Goal: Information Seeking & Learning: Learn about a topic

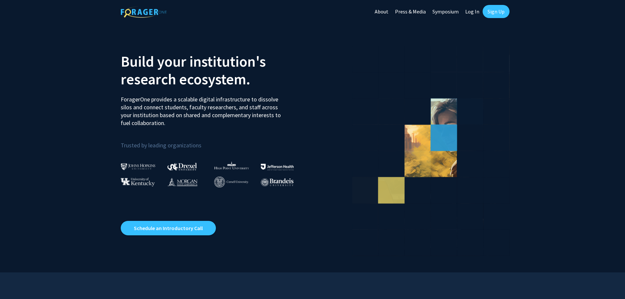
click at [473, 12] on link "Log In" at bounding box center [472, 11] width 21 height 23
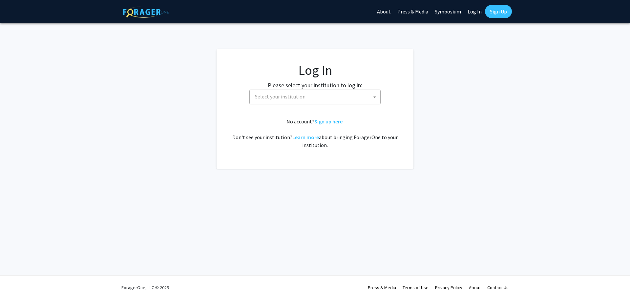
click at [353, 95] on span "Select your institution" at bounding box center [316, 96] width 128 height 13
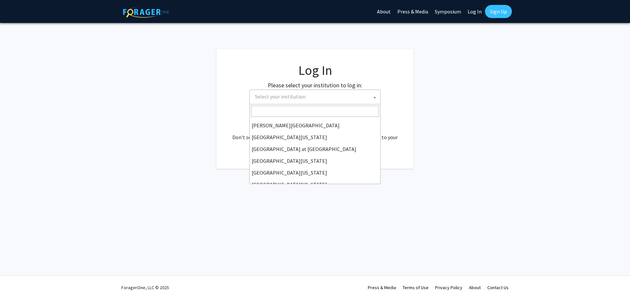
scroll to position [230, 0]
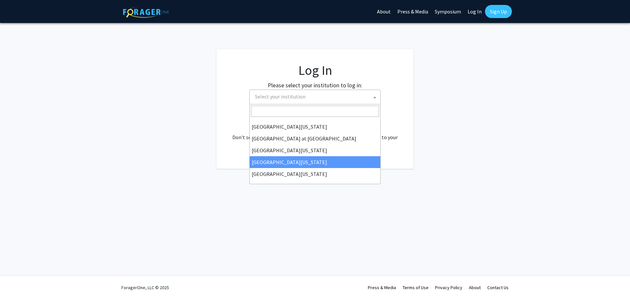
select select "31"
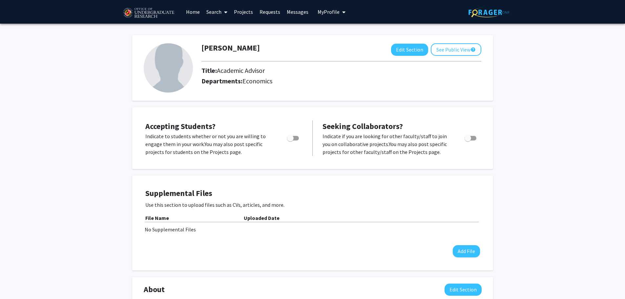
click at [239, 12] on link "Projects" at bounding box center [244, 11] width 26 height 23
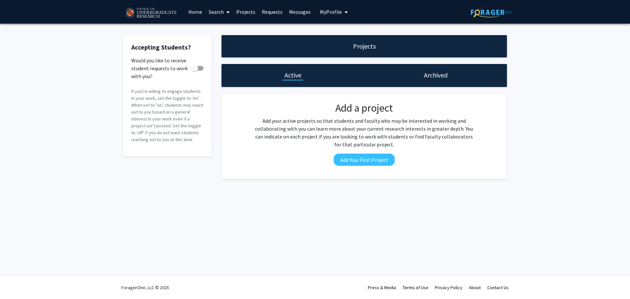
click at [230, 11] on link "Search" at bounding box center [219, 11] width 28 height 23
click at [230, 42] on span "Students" at bounding box center [225, 43] width 40 height 13
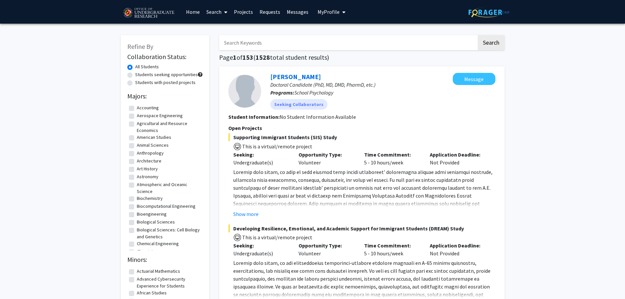
click at [229, 13] on link "Search" at bounding box center [217, 11] width 28 height 23
click at [371, 111] on fg-search-applicant "Sarah Zimmerman Doctoral Candidate (PhD, MD, DMD, PharmD, etc.) Programs: Schoo…" at bounding box center [361, 191] width 267 height 236
click at [225, 9] on span at bounding box center [224, 12] width 6 height 23
click at [225, 33] on span "Faculty/Staff" at bounding box center [227, 30] width 48 height 13
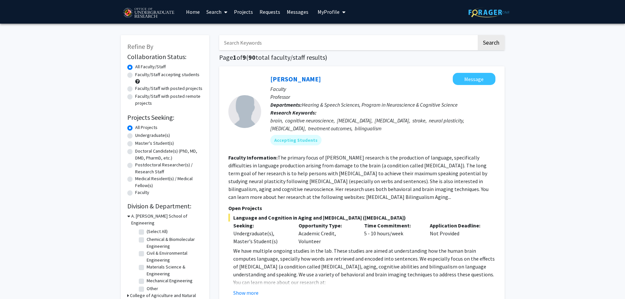
click at [227, 11] on icon at bounding box center [225, 12] width 3 height 5
click at [231, 45] on span "Students" at bounding box center [223, 43] width 40 height 13
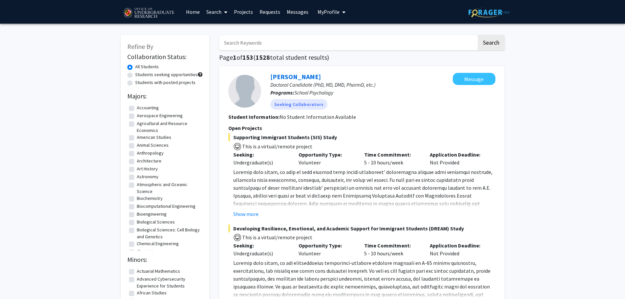
click at [227, 13] on icon at bounding box center [225, 12] width 3 height 5
click at [226, 28] on span "Faculty/Staff" at bounding box center [227, 30] width 48 height 13
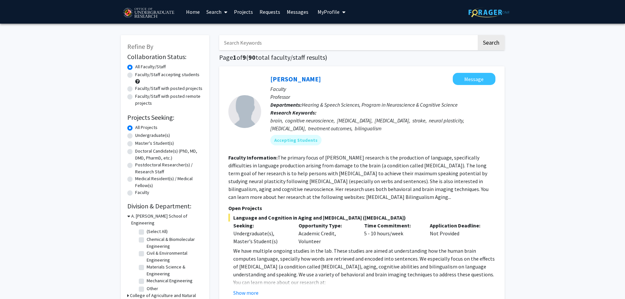
click at [237, 45] on input "Search Keywords" at bounding box center [347, 42] width 257 height 15
type input "ECON"
click at [477, 35] on button "Search" at bounding box center [490, 42] width 27 height 15
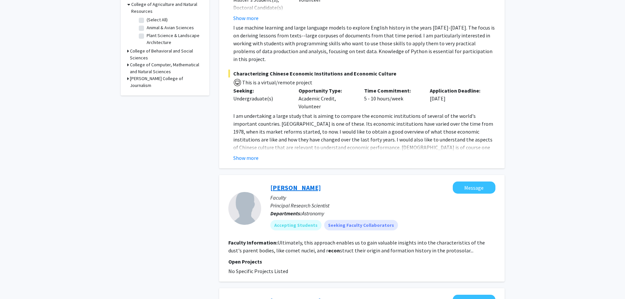
scroll to position [230, 0]
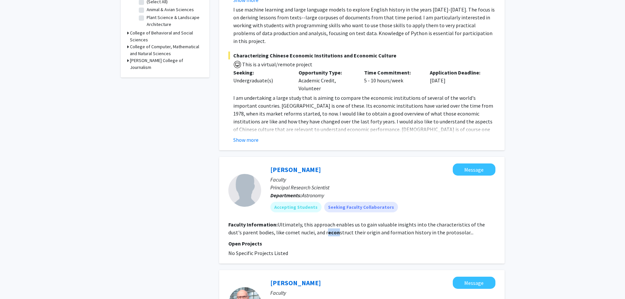
drag, startPoint x: 311, startPoint y: 226, endPoint x: 321, endPoint y: 227, distance: 9.9
click at [328, 229] on b "econ" at bounding box center [334, 232] width 12 height 7
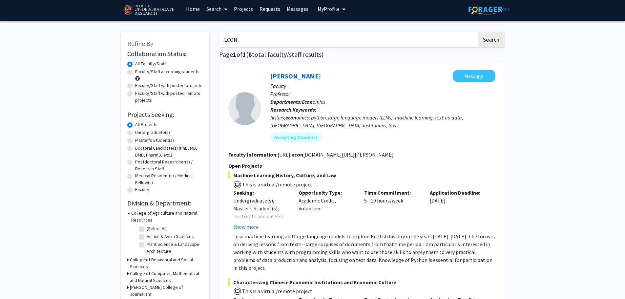
scroll to position [0, 0]
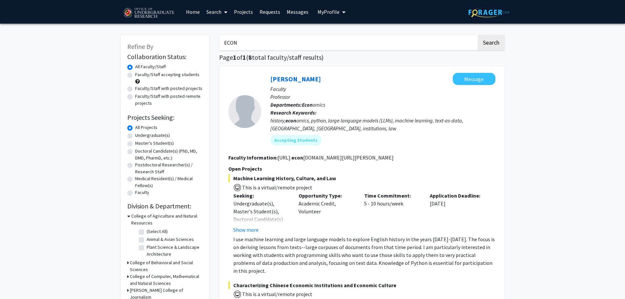
click at [227, 13] on icon at bounding box center [225, 12] width 3 height 5
click at [227, 46] on span "Students" at bounding box center [223, 43] width 40 height 13
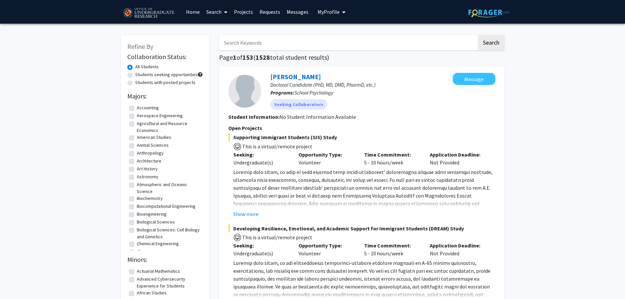
click at [269, 44] on input "Search Keywords" at bounding box center [347, 42] width 257 height 15
type input "economics"
click at [477, 35] on button "Search" at bounding box center [490, 42] width 27 height 15
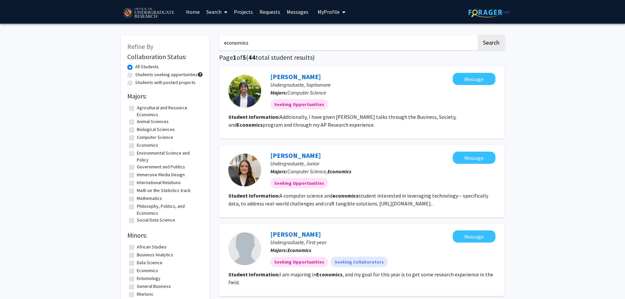
drag, startPoint x: 241, startPoint y: 44, endPoint x: 218, endPoint y: 45, distance: 23.6
click at [489, 40] on button "Search" at bounding box center [490, 42] width 27 height 15
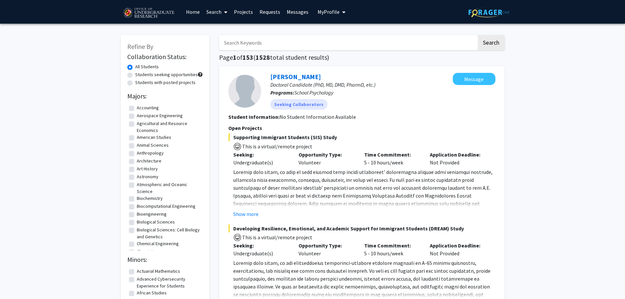
click at [224, 15] on span at bounding box center [224, 12] width 6 height 23
click at [229, 28] on span "Faculty/Staff" at bounding box center [227, 30] width 48 height 13
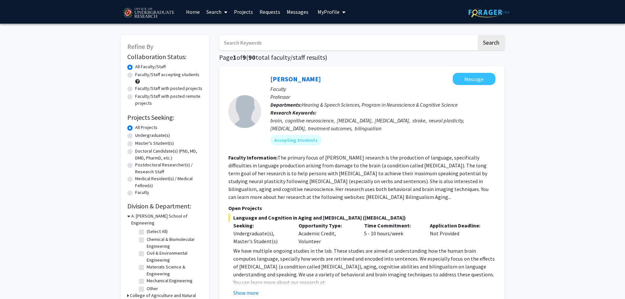
click at [249, 43] on input "Search Keywords" at bounding box center [347, 42] width 257 height 15
click at [477, 35] on button "Search" at bounding box center [490, 42] width 27 height 15
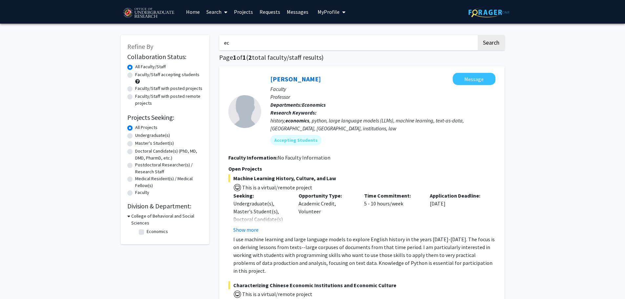
type input "e"
click at [477, 35] on button "Search" at bounding box center [490, 42] width 27 height 15
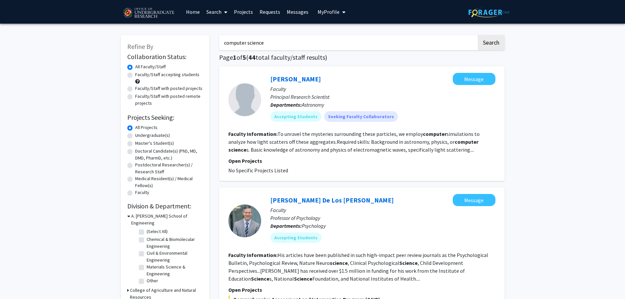
click at [268, 41] on input "computer science" at bounding box center [347, 42] width 257 height 15
type input ""computer science""
click at [477, 35] on button "Search" at bounding box center [490, 42] width 27 height 15
